Goal: Task Accomplishment & Management: Use online tool/utility

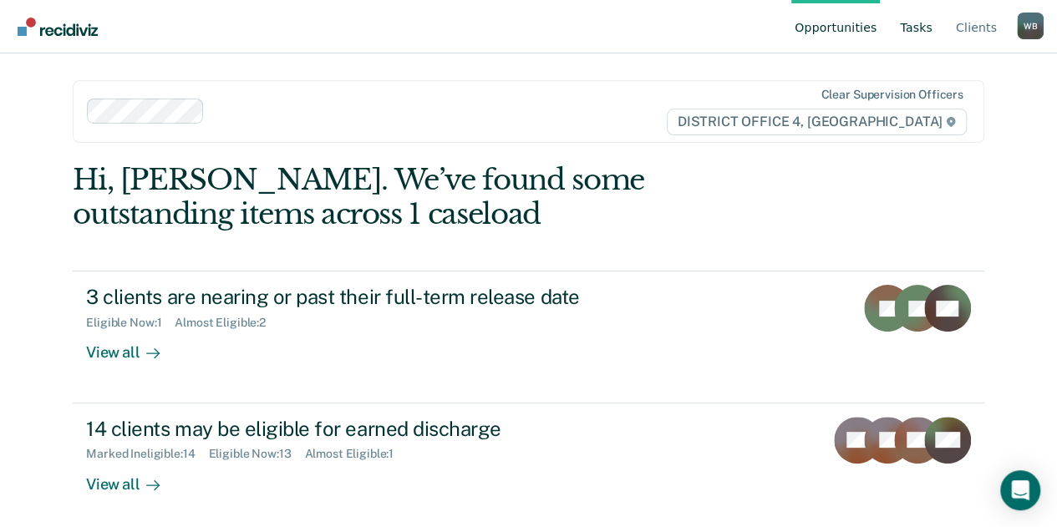
click at [930, 26] on link "Tasks" at bounding box center [916, 27] width 39 height 54
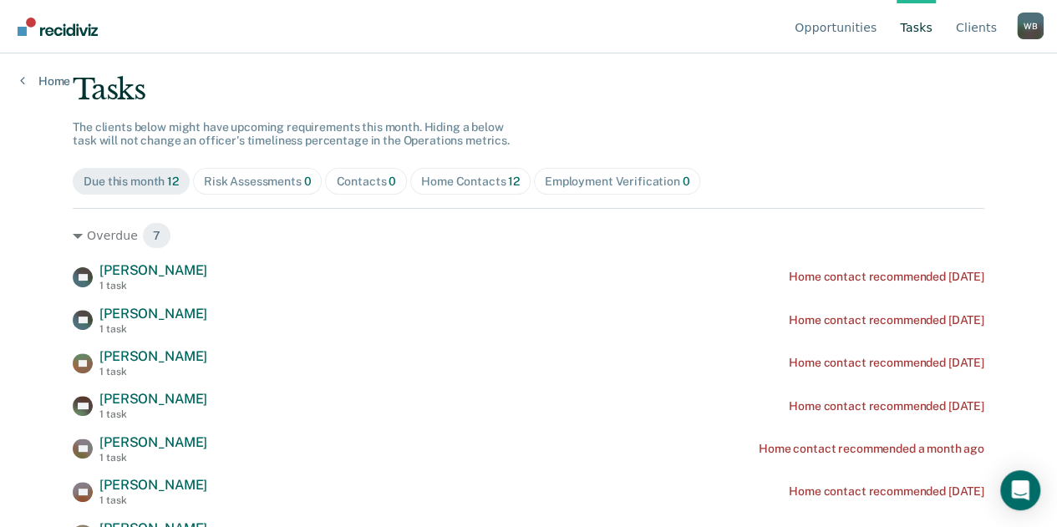
scroll to position [102, 0]
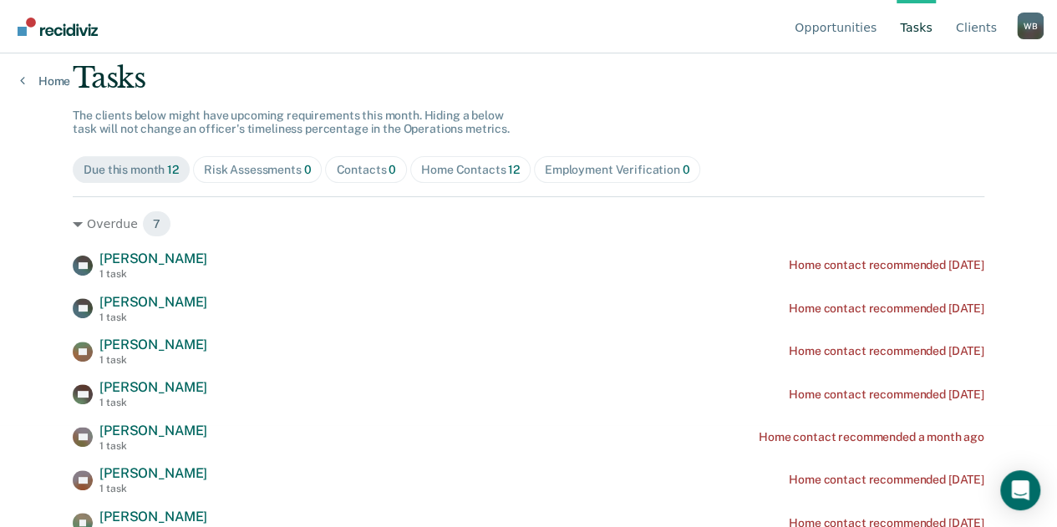
click at [474, 179] on span "Home Contacts 12" at bounding box center [470, 169] width 120 height 27
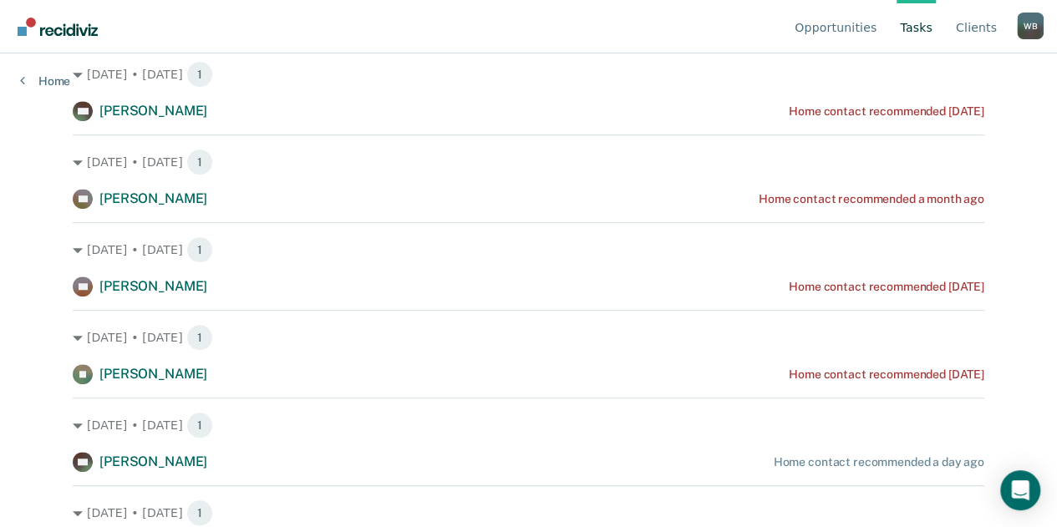
scroll to position [0, 0]
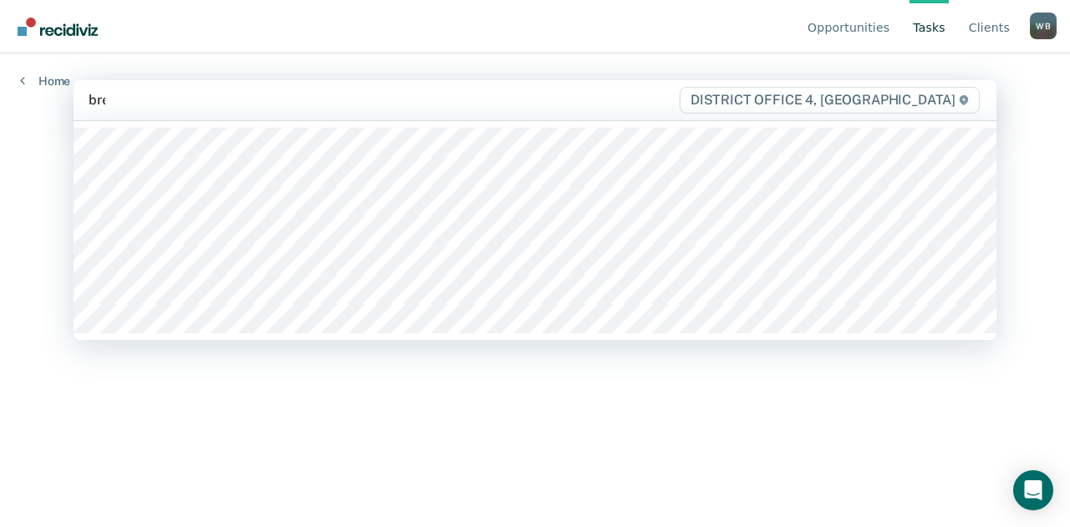
type input "[PERSON_NAME]"
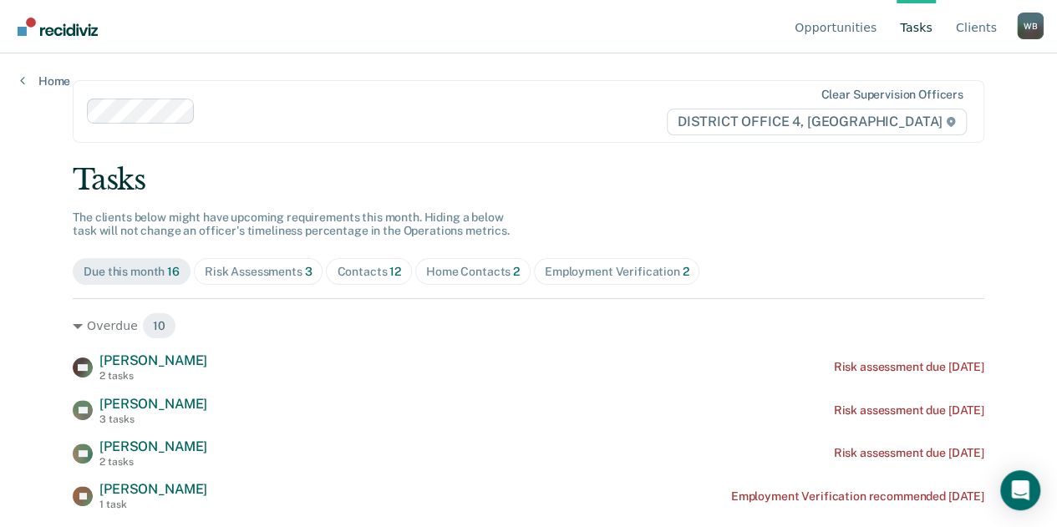
click at [463, 270] on div "Home Contacts 2" at bounding box center [473, 272] width 94 height 14
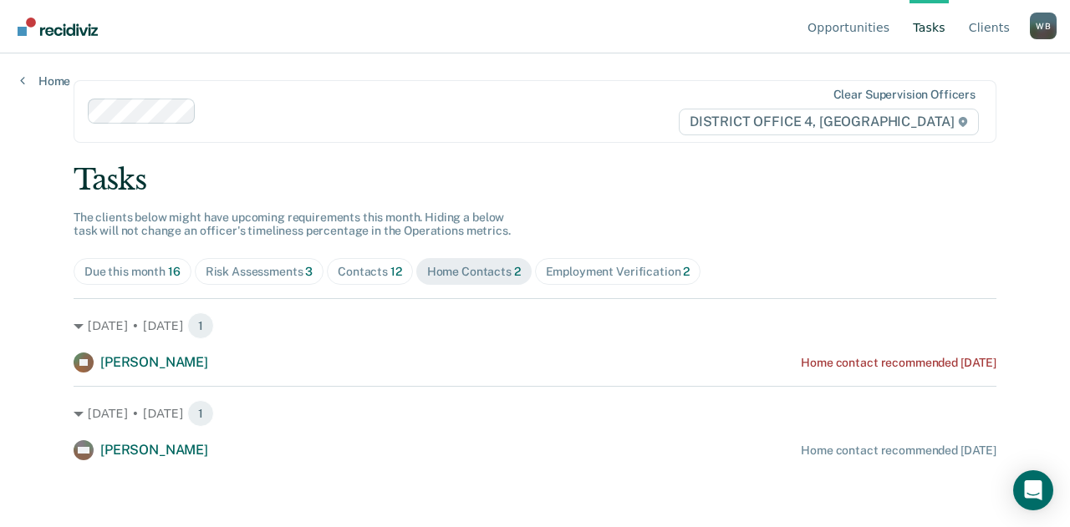
click at [372, 267] on div "Contacts 12" at bounding box center [370, 272] width 64 height 14
